Goal: Information Seeking & Learning: Check status

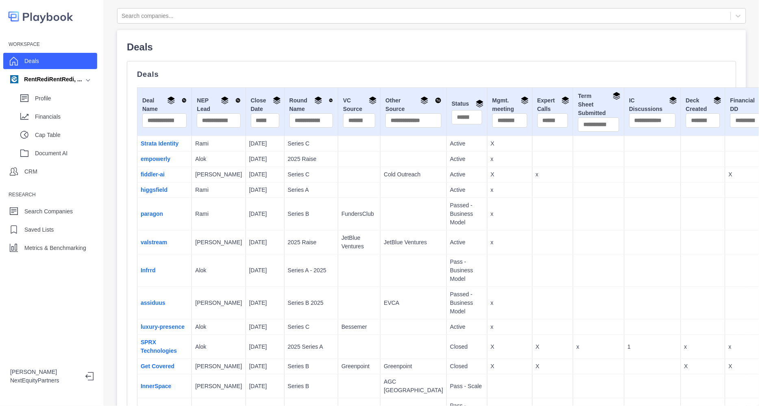
click at [284, 296] on td "Series B 2025" at bounding box center [311, 303] width 54 height 33
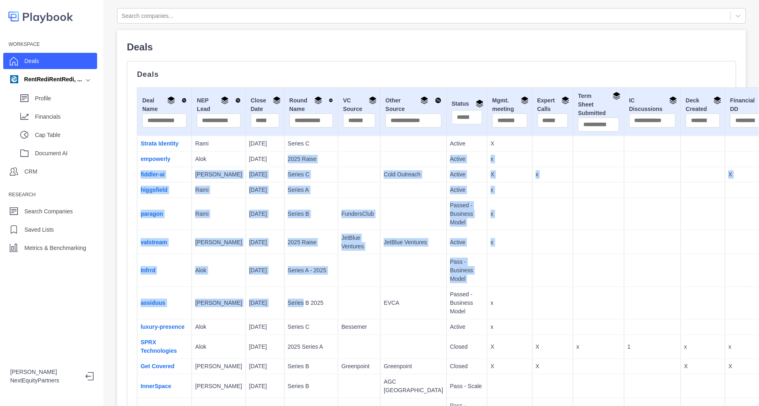
drag, startPoint x: 265, startPoint y: 292, endPoint x: 277, endPoint y: 184, distance: 109.2
click at [338, 287] on td at bounding box center [359, 271] width 42 height 33
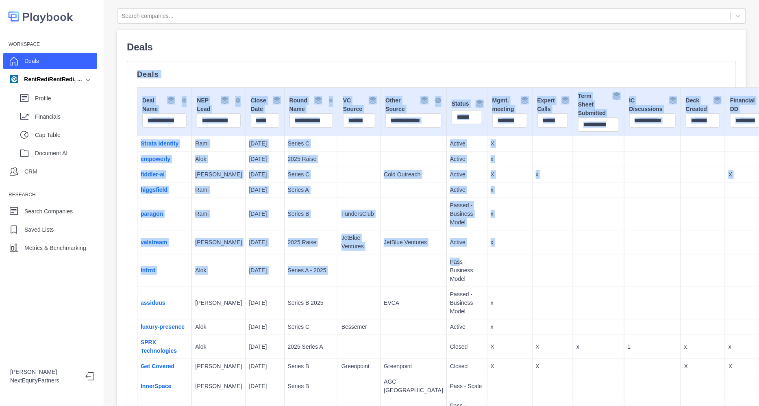
drag, startPoint x: 288, startPoint y: 77, endPoint x: 396, endPoint y: 271, distance: 222.2
click at [450, 271] on p "Pass - Business Model" at bounding box center [467, 271] width 34 height 26
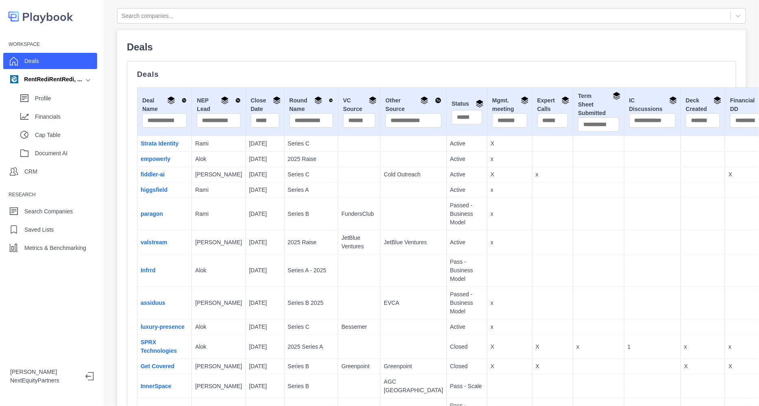
click at [450, 316] on p "Passed - Business Model" at bounding box center [467, 303] width 34 height 26
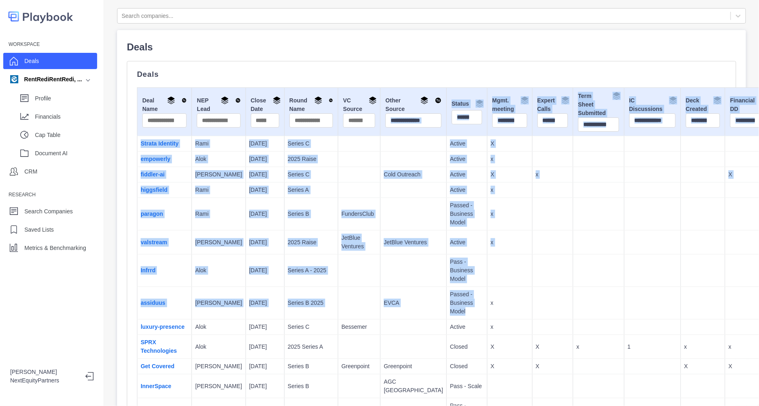
drag, startPoint x: 403, startPoint y: 303, endPoint x: 361, endPoint y: 137, distance: 171.4
click at [381, 214] on td at bounding box center [414, 214] width 66 height 33
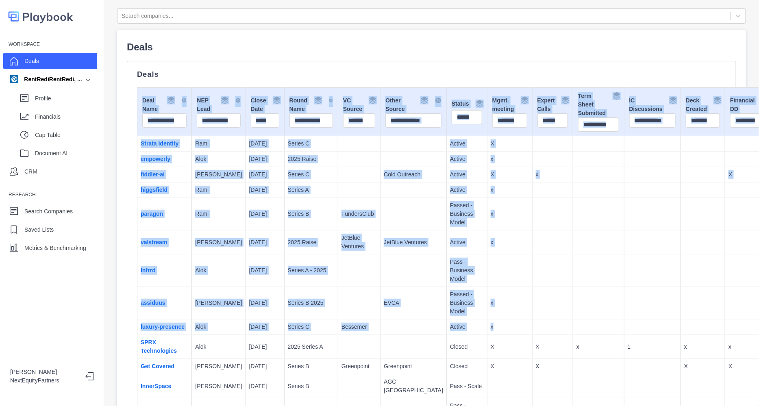
drag, startPoint x: 294, startPoint y: 143, endPoint x: 457, endPoint y: 328, distance: 247.2
click at [487, 328] on td "x" at bounding box center [509, 327] width 45 height 15
